Goal: Task Accomplishment & Management: Manage account settings

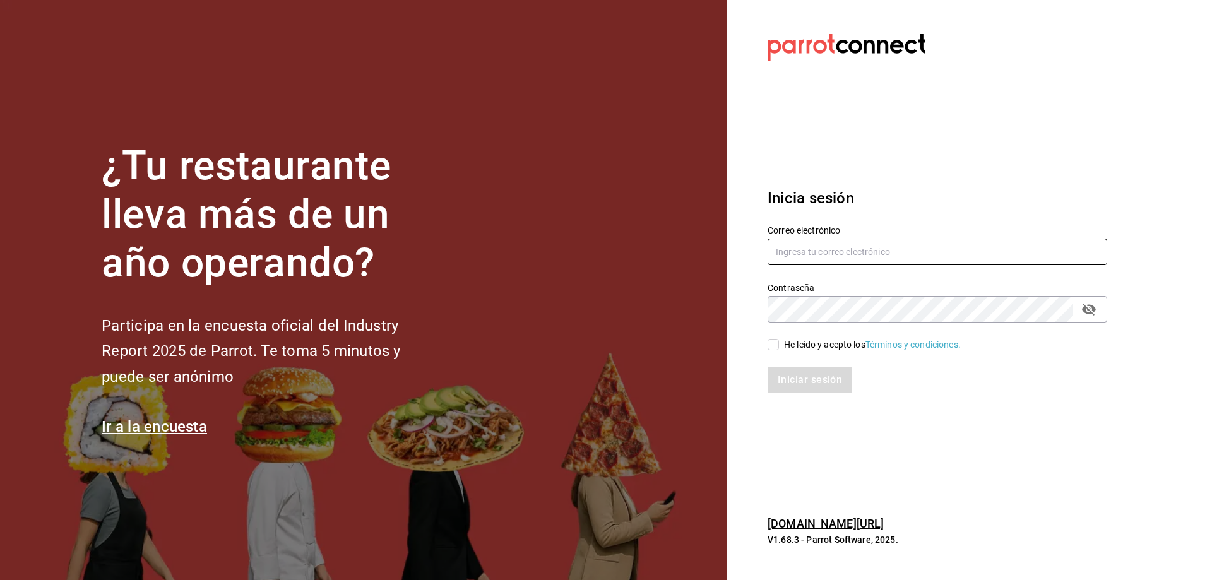
click at [850, 260] on input "text" at bounding box center [938, 252] width 340 height 27
type input "jesus0224120@gmail.com"
click at [778, 342] on input "He leído y acepto los Términos y condiciones." at bounding box center [773, 344] width 11 height 11
checkbox input "true"
click at [783, 372] on button "Iniciar sesión" at bounding box center [811, 380] width 86 height 27
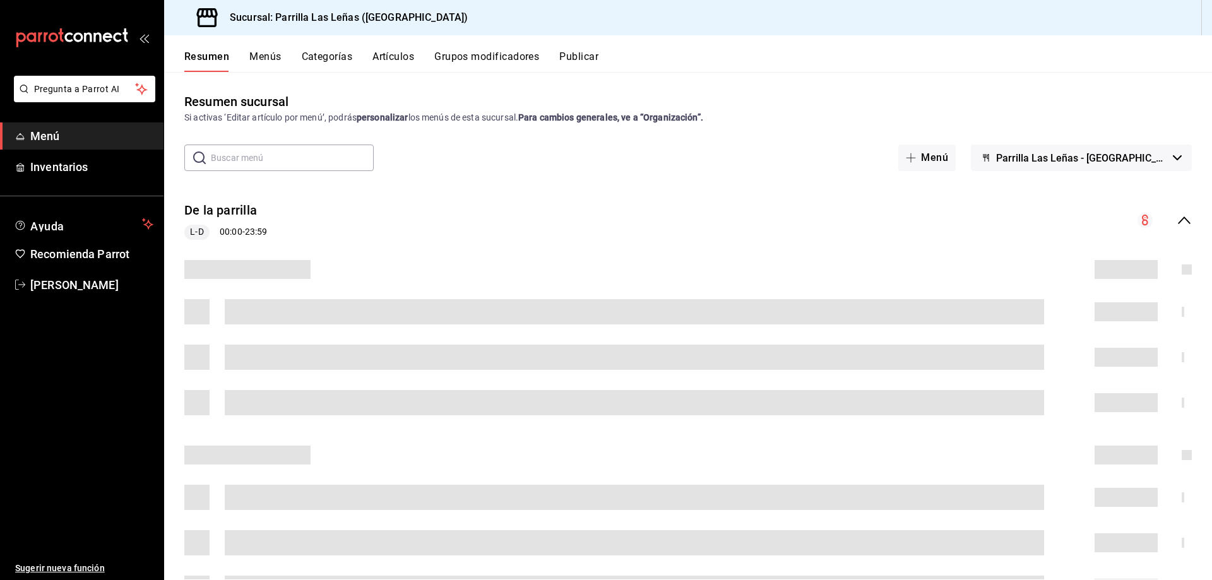
click at [274, 52] on button "Menús" at bounding box center [265, 61] width 32 height 21
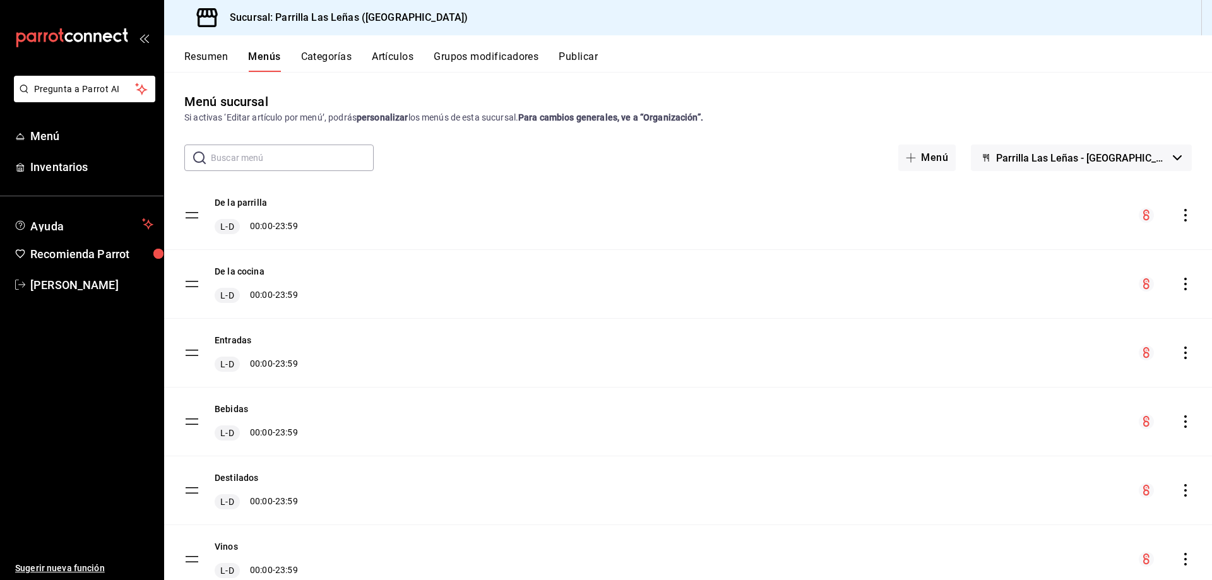
click at [404, 53] on button "Artículos" at bounding box center [393, 61] width 42 height 21
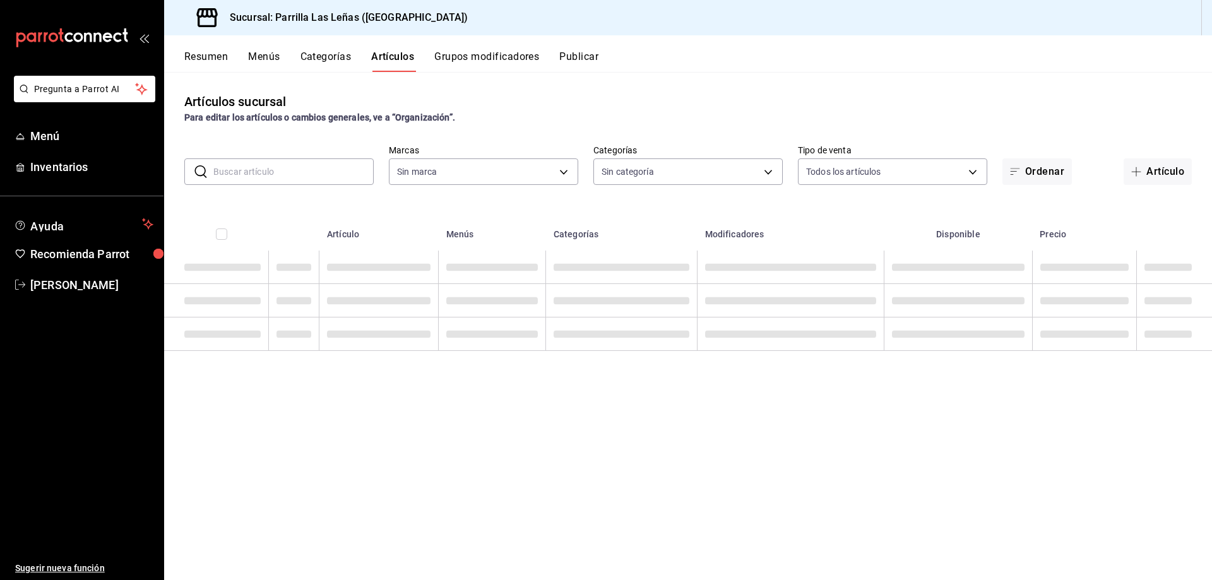
type input "fdfa05f9-8ea7-4368-ad04-fbd6ae7f73f5"
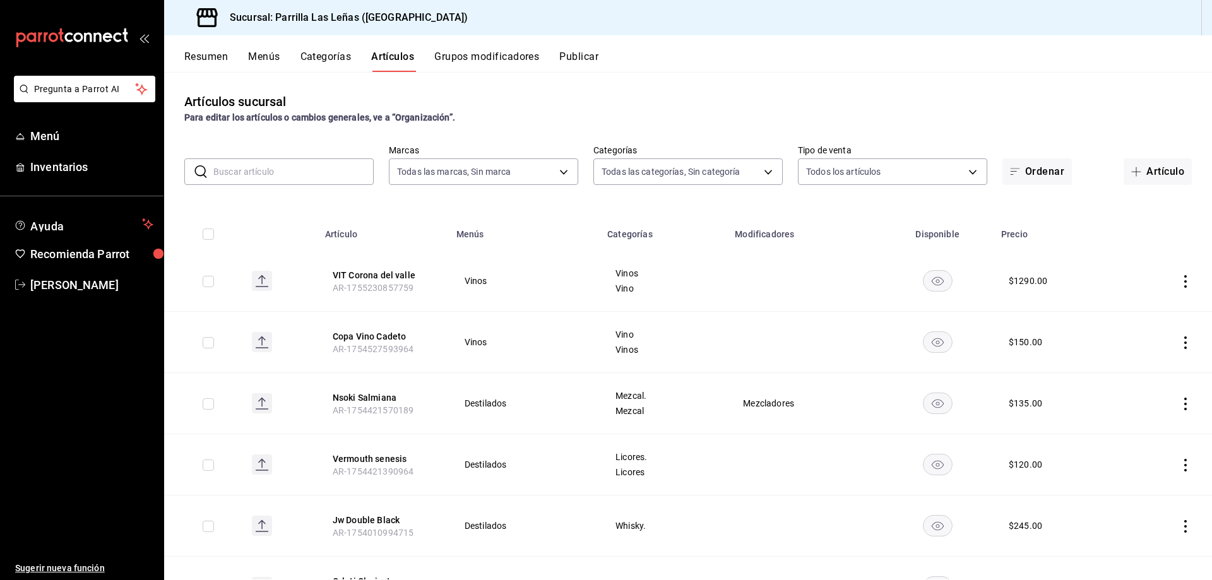
type input "51325ac9-5f46-4a64-a544-9de9a0a01f07,df633d89-7015-4477-8b90-425007523993,1470d…"
click at [1139, 174] on button "Artículo" at bounding box center [1158, 171] width 68 height 27
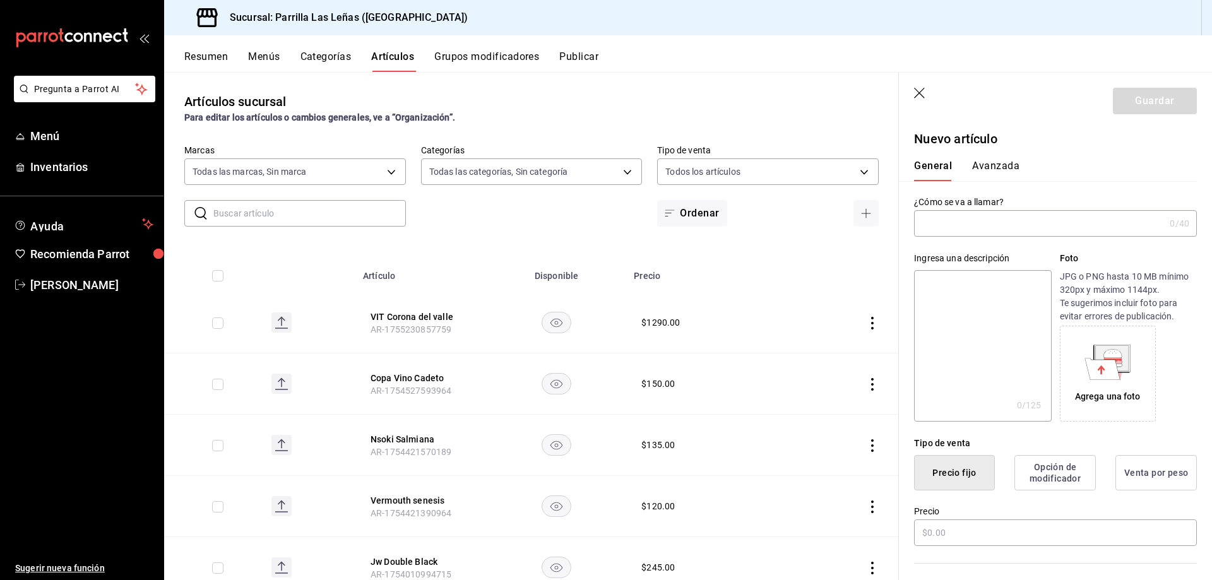
click at [987, 229] on input "text" at bounding box center [1039, 223] width 251 height 25
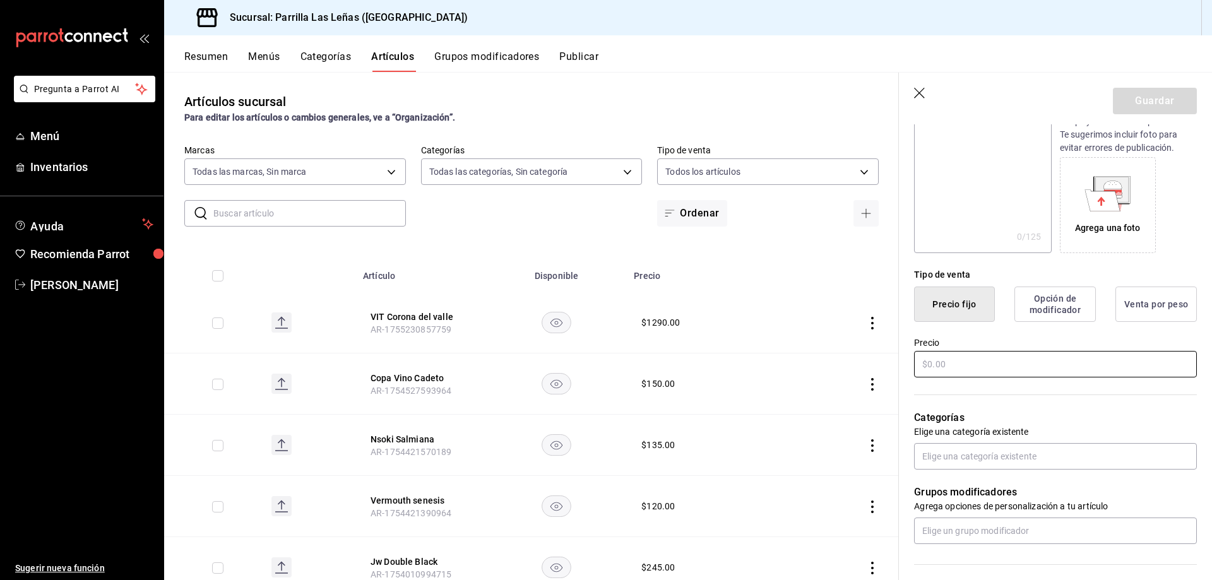
type input "VIT Copa Corona del Valle"
click at [977, 359] on input "text" at bounding box center [1055, 364] width 283 height 27
type input "$200.00"
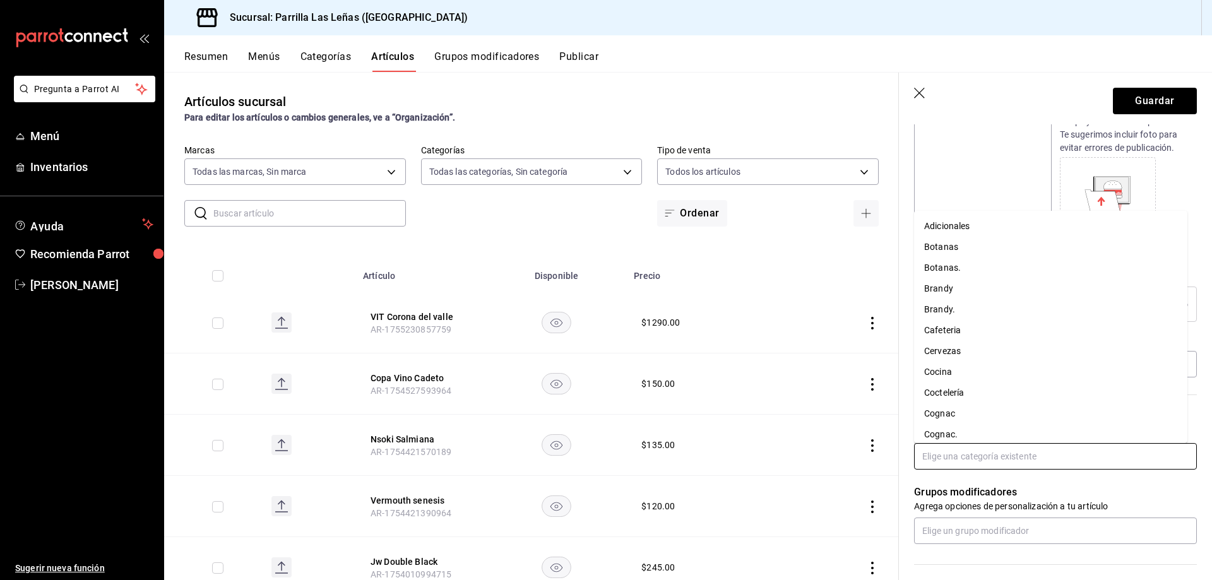
click at [961, 463] on input "text" at bounding box center [1055, 456] width 283 height 27
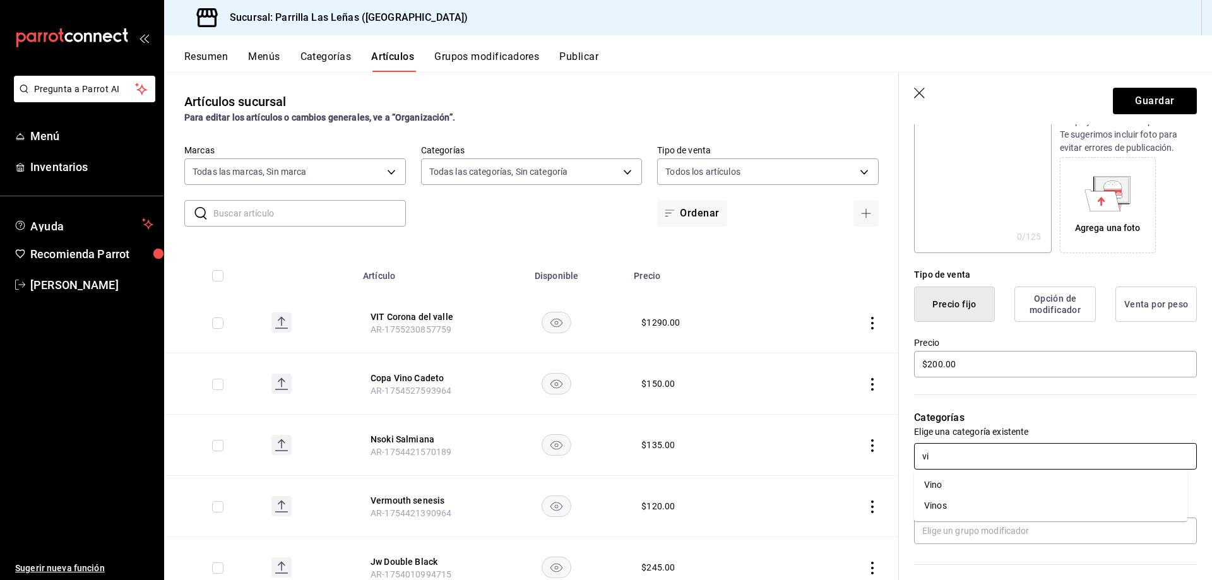
type input "vin"
click at [972, 509] on li "Vinos" at bounding box center [1050, 506] width 273 height 21
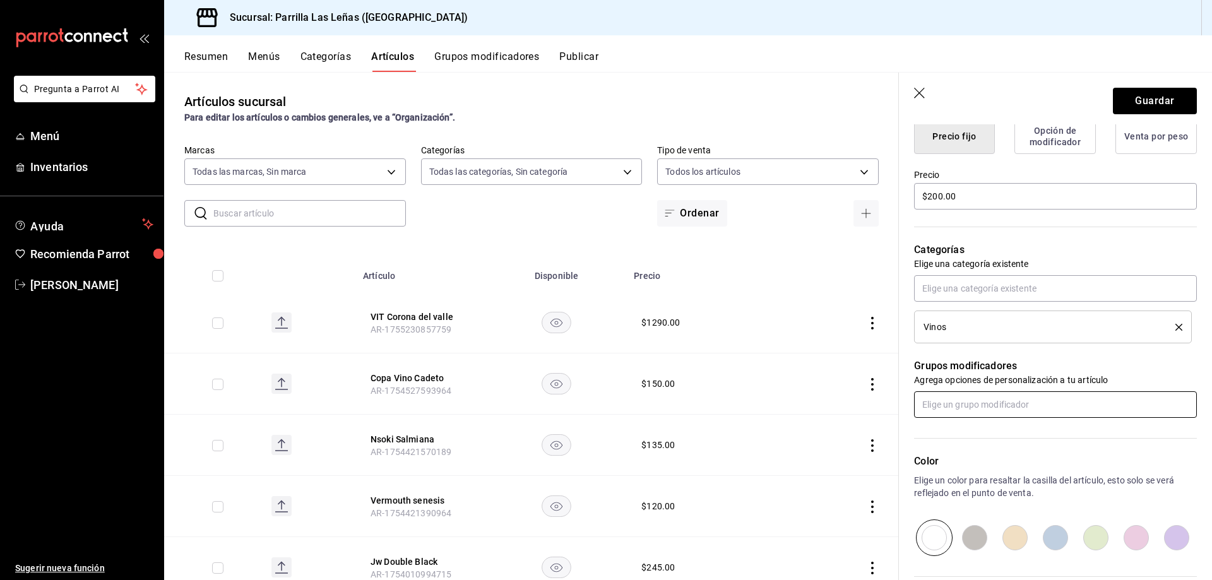
click at [1013, 412] on input "text" at bounding box center [1055, 404] width 283 height 27
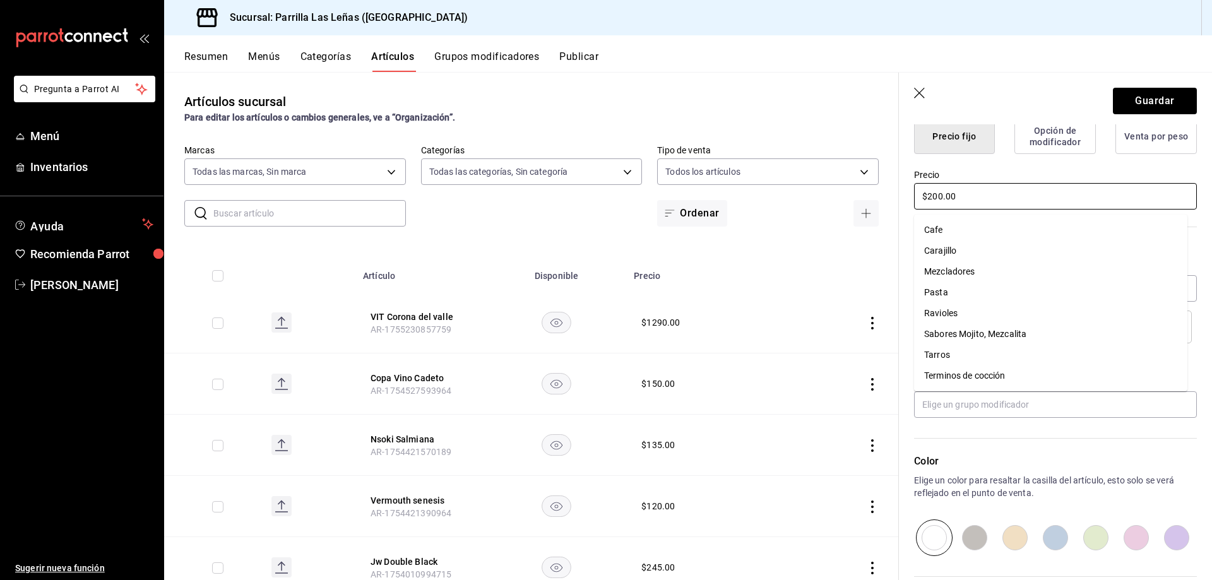
click at [1028, 193] on input "$200.00" at bounding box center [1055, 196] width 283 height 27
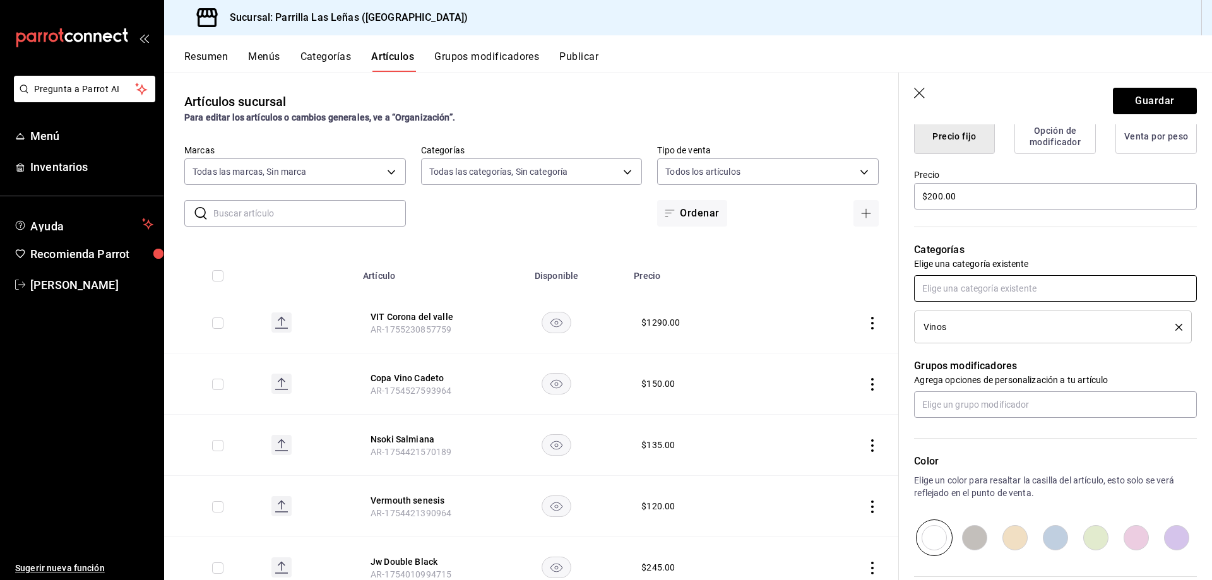
click at [987, 295] on input "text" at bounding box center [1055, 288] width 283 height 27
type input "vin"
click at [992, 314] on li "Vino" at bounding box center [1050, 317] width 273 height 21
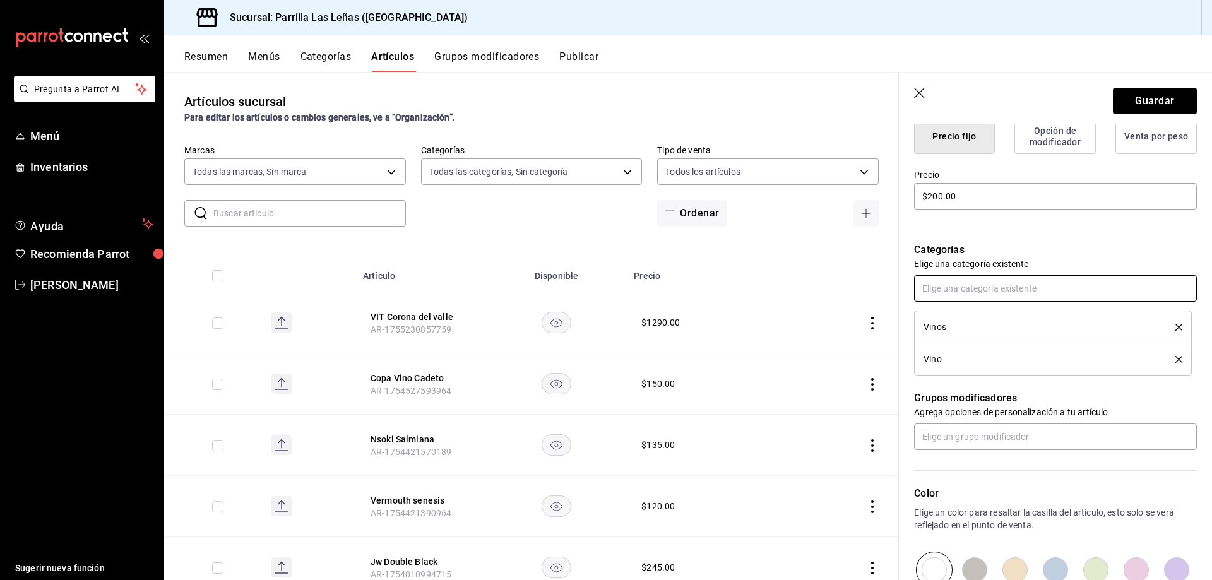
scroll to position [503, 0]
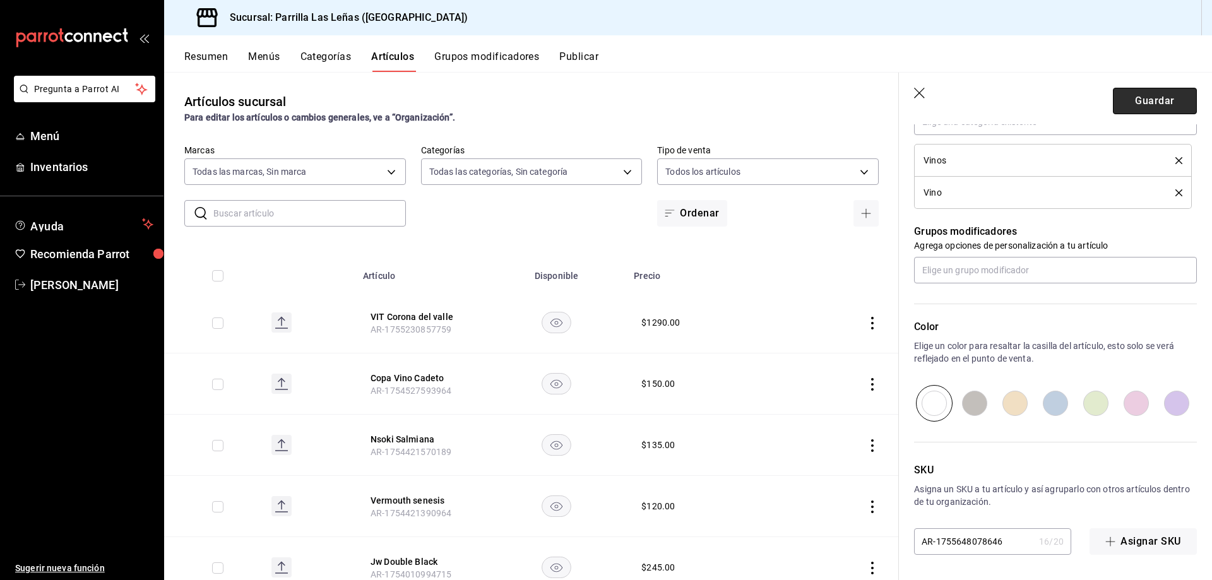
click at [1148, 95] on button "Guardar" at bounding box center [1155, 101] width 84 height 27
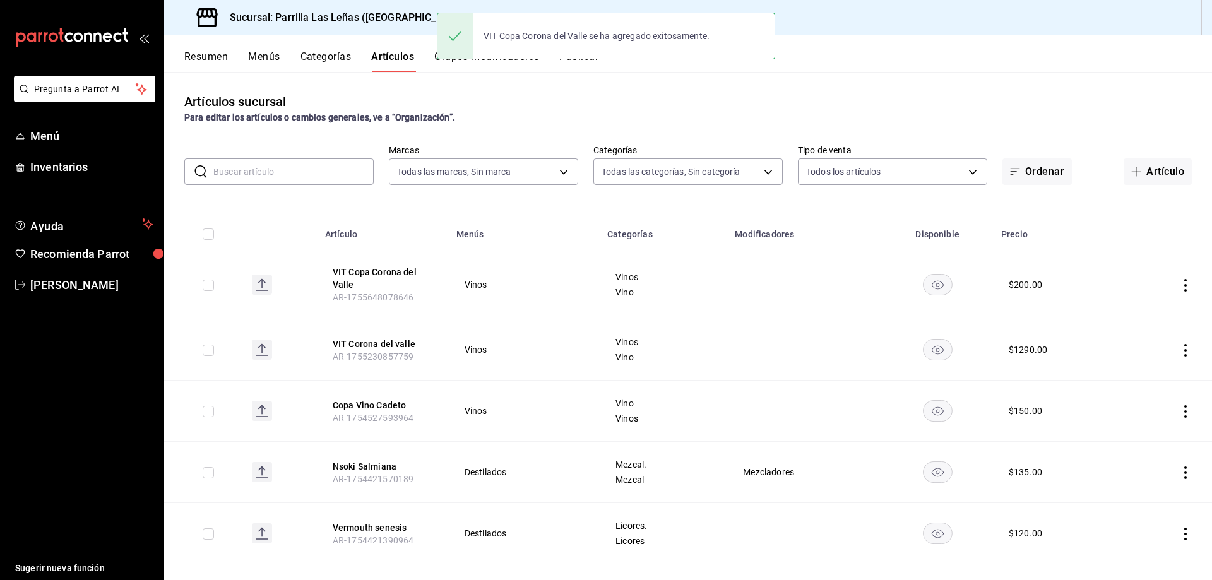
scroll to position [169, 0]
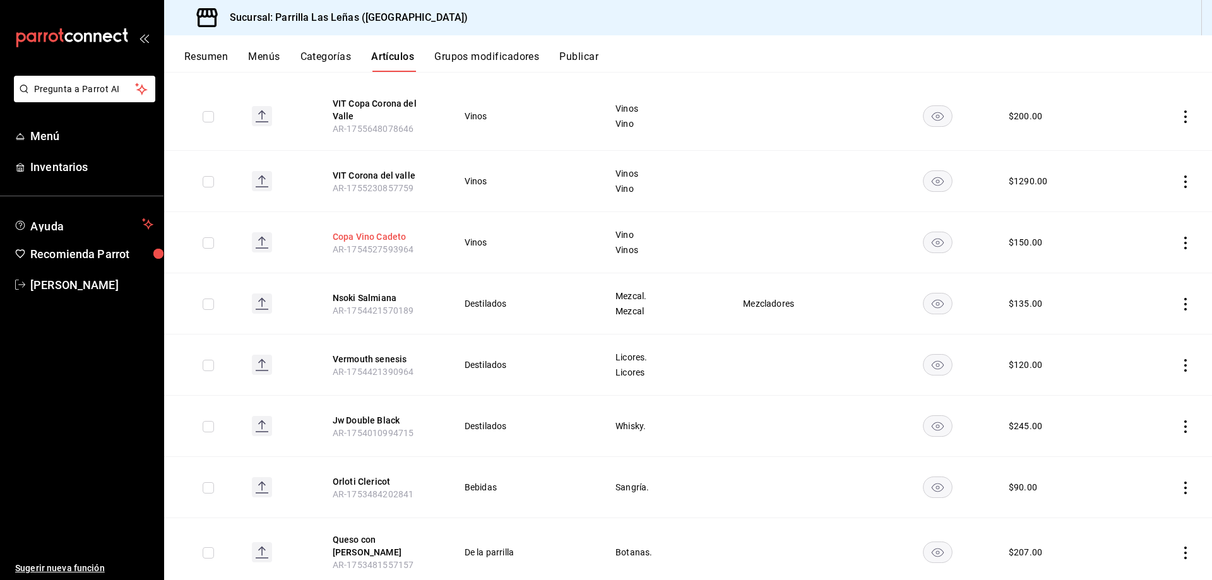
click at [362, 230] on button "Copa Vino Cadeto" at bounding box center [383, 236] width 101 height 13
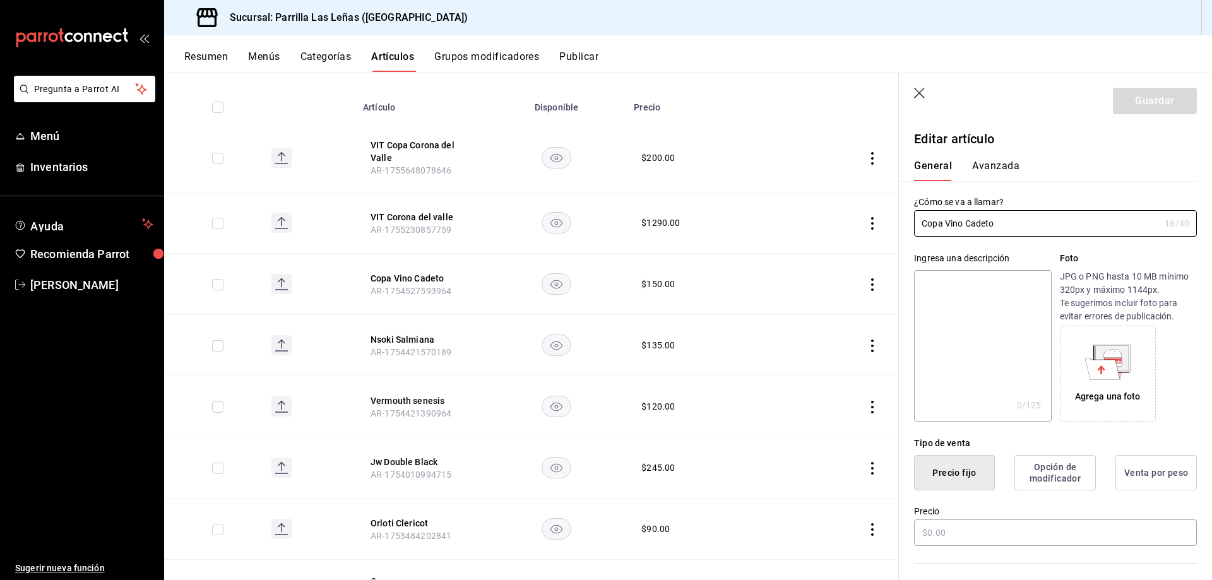
type input "$150.00"
click at [920, 223] on input "Copa Vino Cadeto" at bounding box center [1037, 223] width 246 height 25
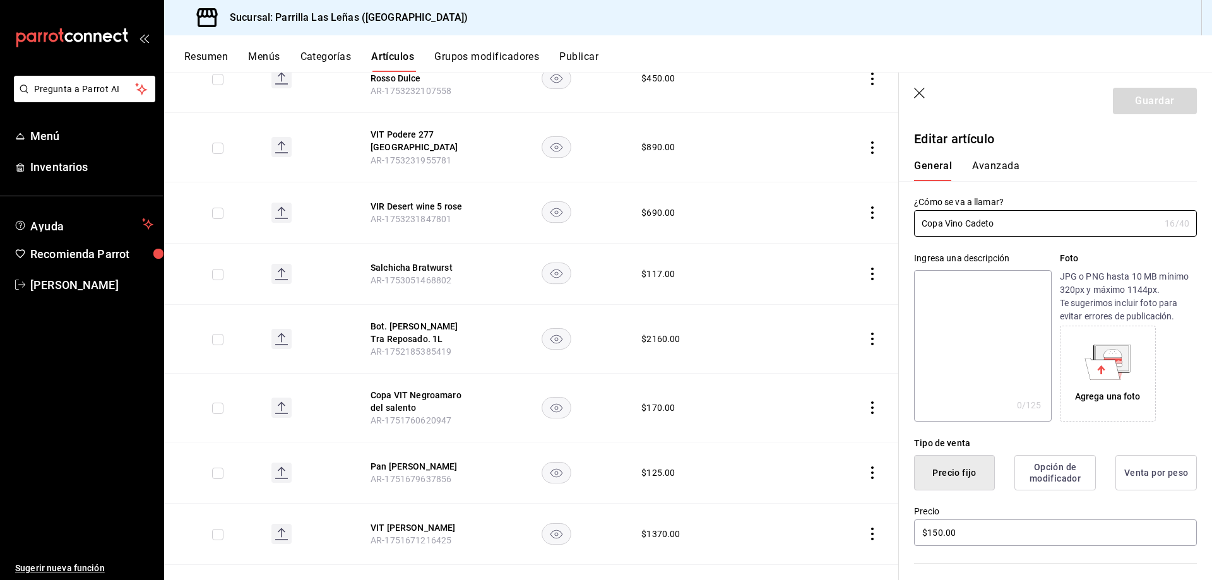
scroll to position [1648, 0]
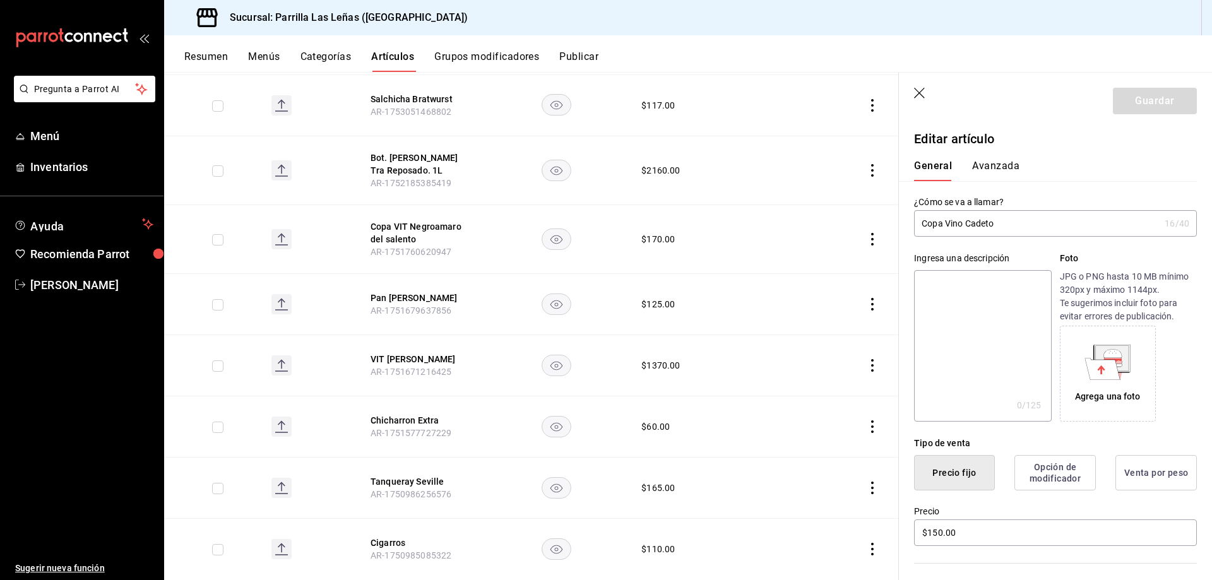
click at [944, 223] on input "Copa Vino Cadeto" at bounding box center [1037, 223] width 246 height 25
click at [975, 222] on input "Copa VIT Vino Cadeto" at bounding box center [1037, 223] width 246 height 25
type input "Copa VIT Cadetto Rosso"
click at [1124, 97] on button "Guardar" at bounding box center [1155, 101] width 84 height 27
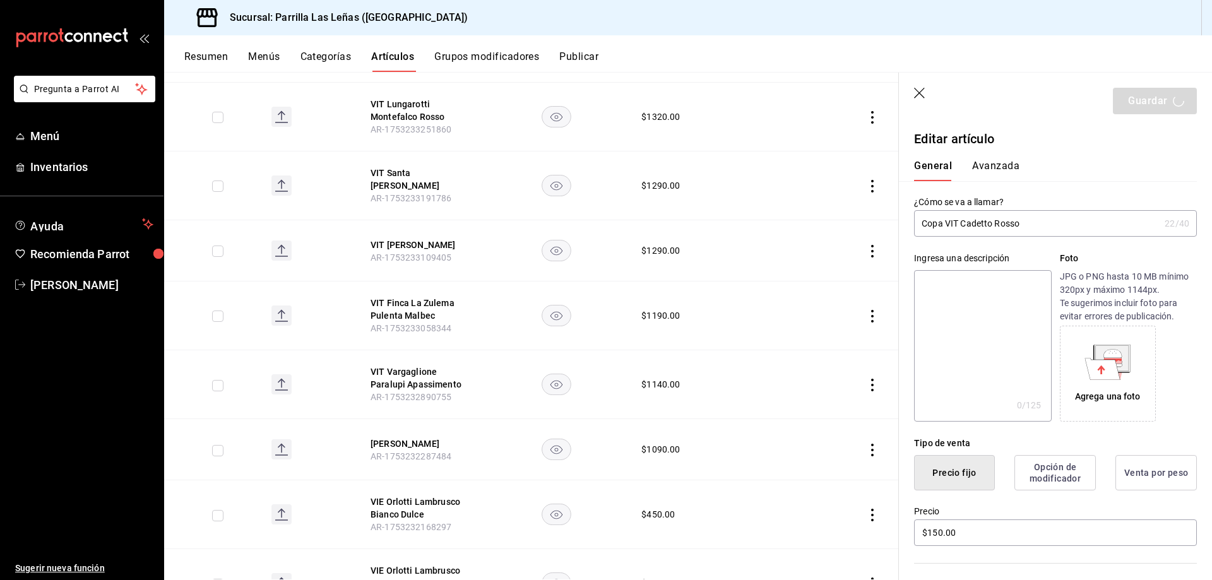
scroll to position [0, 0]
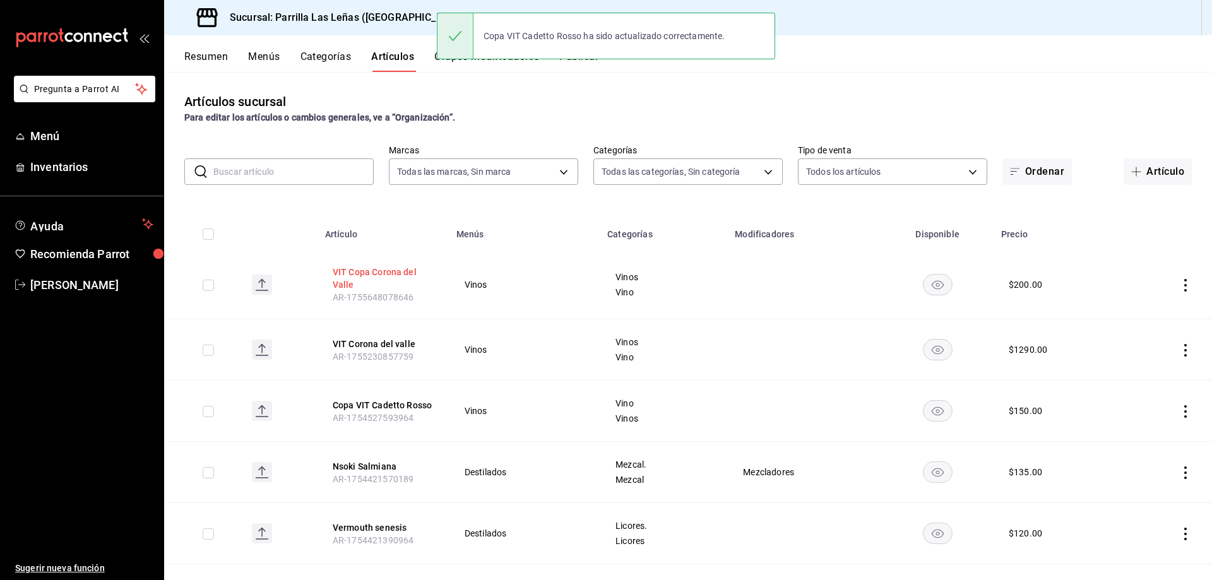
click at [362, 276] on button "VIT Copa Corona del Valle" at bounding box center [383, 278] width 101 height 25
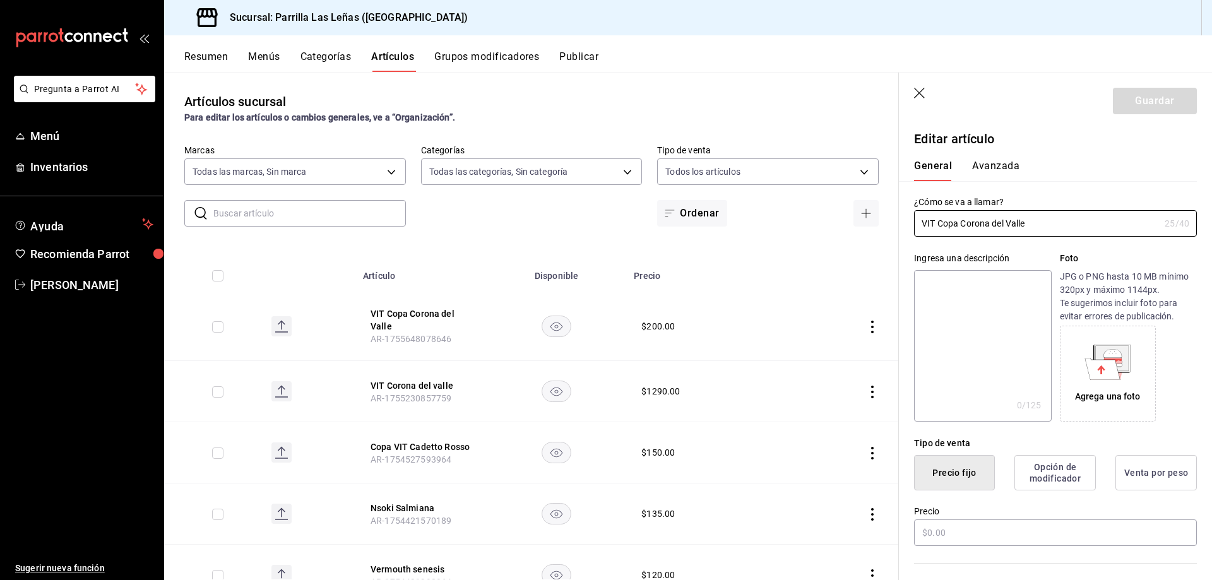
type input "$200.00"
drag, startPoint x: 936, startPoint y: 222, endPoint x: 787, endPoint y: 218, distance: 148.4
click at [787, 218] on main "Artículos sucursal Para editar los artículos o cambios generales, ve a “Organiz…" at bounding box center [688, 326] width 1048 height 508
click at [946, 217] on input "Copa Corona del Valle" at bounding box center [1037, 223] width 246 height 25
type input "Copa VIT Corona del Valle"
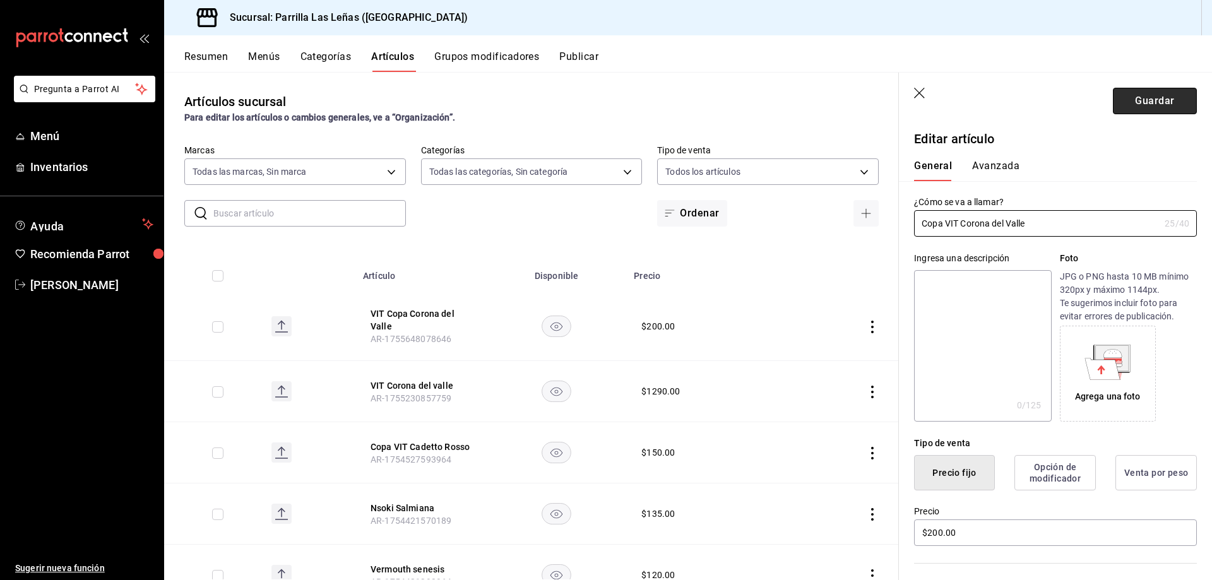
click at [1141, 97] on button "Guardar" at bounding box center [1155, 101] width 84 height 27
